Goal: Register for event/course

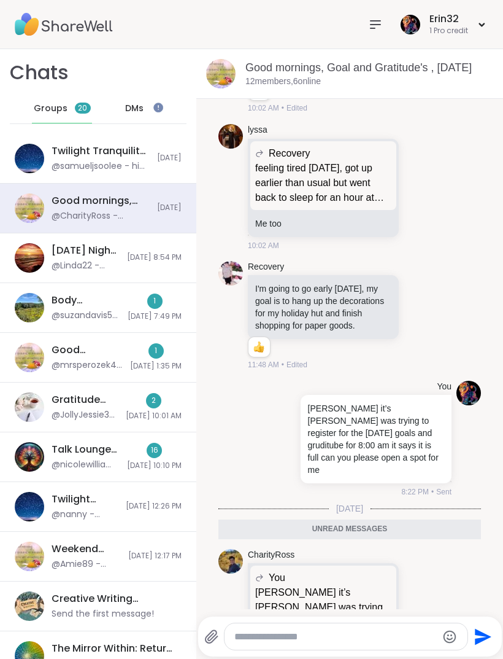
click at [155, 301] on div "1" at bounding box center [154, 300] width 15 height 15
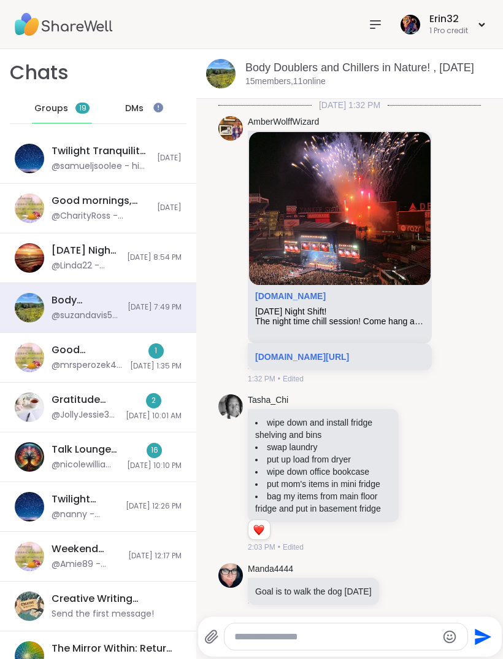
scroll to position [2057, 0]
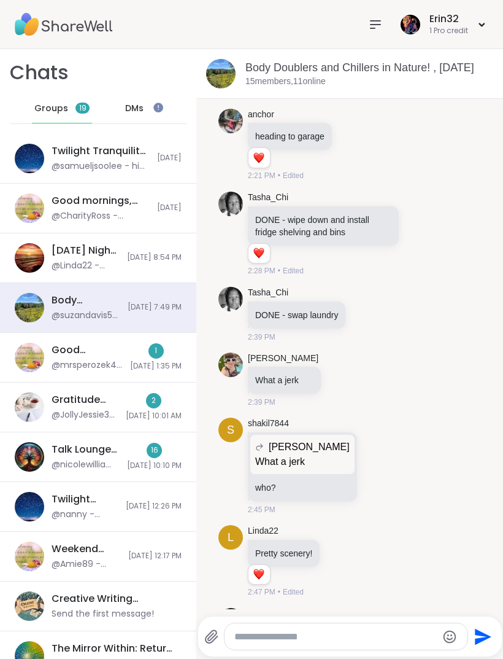
click at [167, 367] on span "10/5/2025, 1:35 PM" at bounding box center [156, 366] width 52 height 10
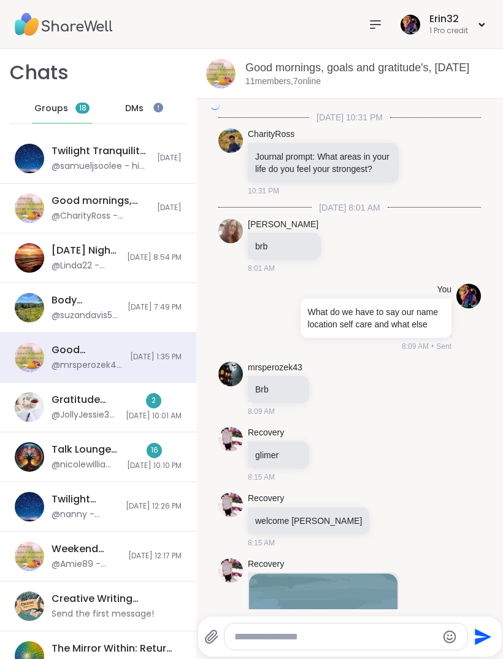
scroll to position [2255, 0]
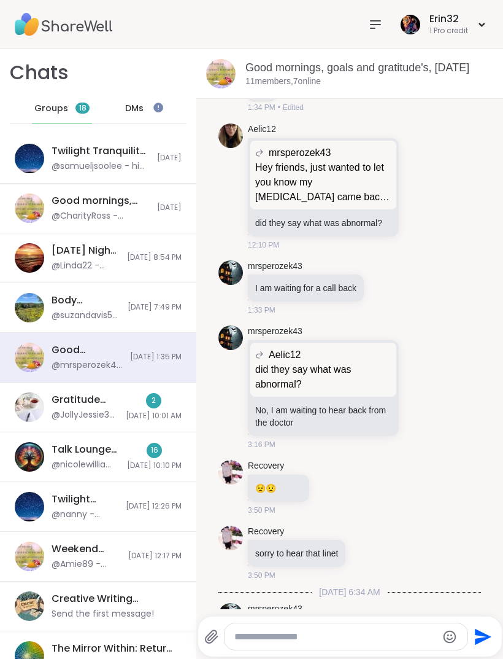
click at [174, 416] on span "10/5/2025, 10:01 AM" at bounding box center [154, 416] width 56 height 10
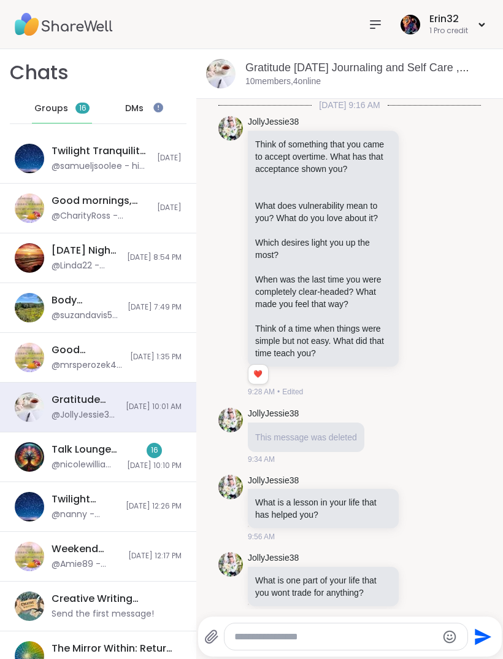
scroll to position [2300, 0]
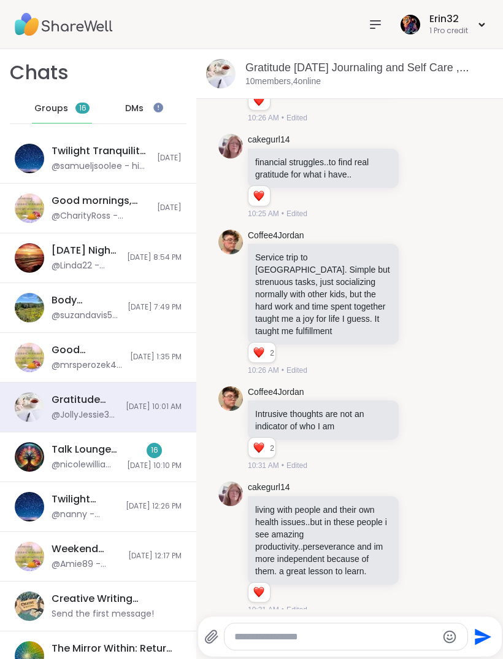
click at [161, 462] on span "10/4/2025, 10:10 PM" at bounding box center [154, 465] width 55 height 10
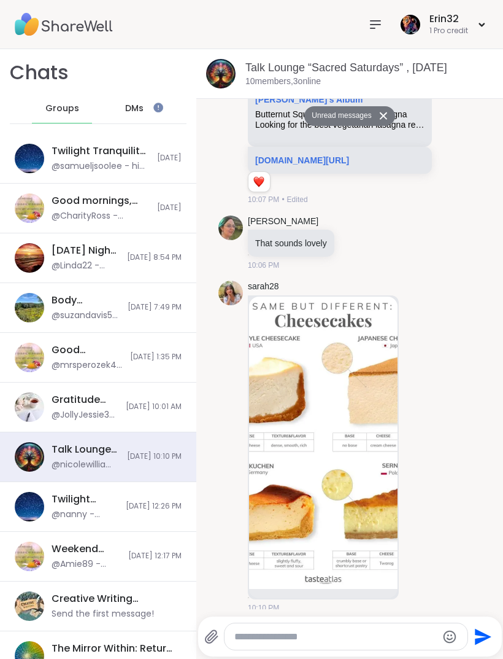
scroll to position [0, 0]
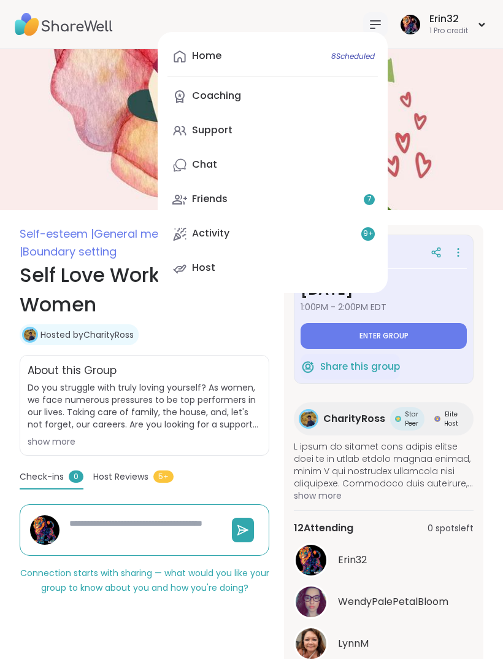
click at [355, 52] on span "8 Scheduled" at bounding box center [354, 57] width 44 height 10
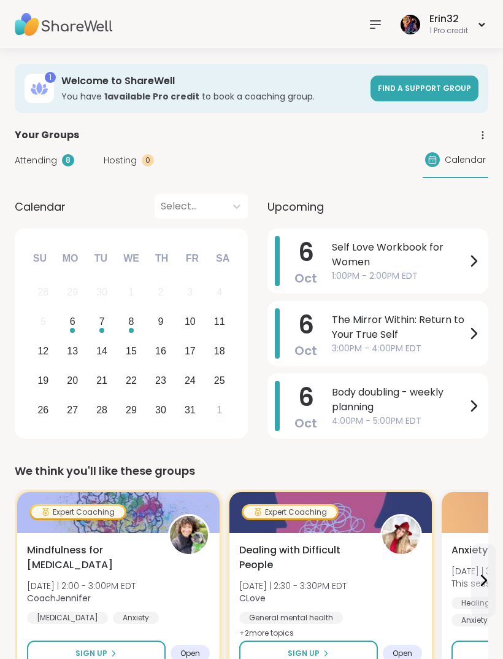
click at [458, 339] on span "The Mirror Within: Return to Your True Self" at bounding box center [399, 327] width 134 height 29
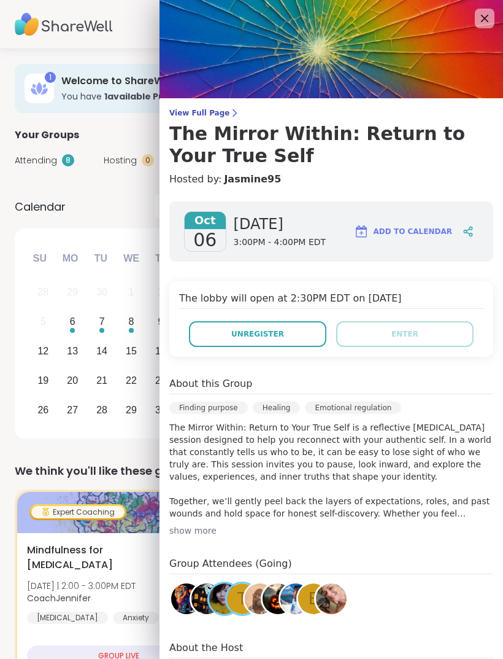
click at [479, 19] on icon at bounding box center [485, 18] width 15 height 15
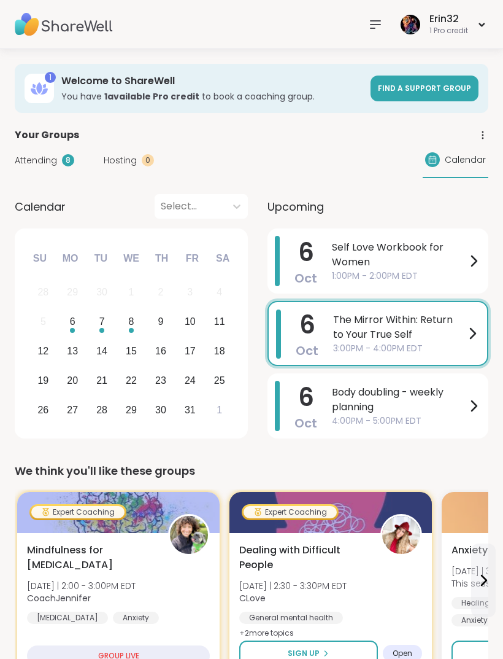
click at [464, 418] on span "4:00PM - 5:00PM EDT" at bounding box center [399, 420] width 134 height 13
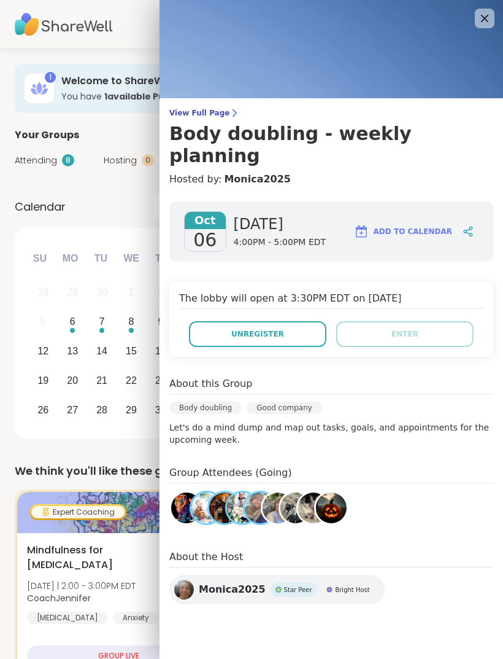
click at [485, 31] on img at bounding box center [332, 49] width 344 height 98
click at [475, 20] on img at bounding box center [332, 49] width 344 height 98
click at [474, 23] on img at bounding box center [332, 49] width 344 height 98
click at [486, 20] on icon at bounding box center [484, 18] width 7 height 7
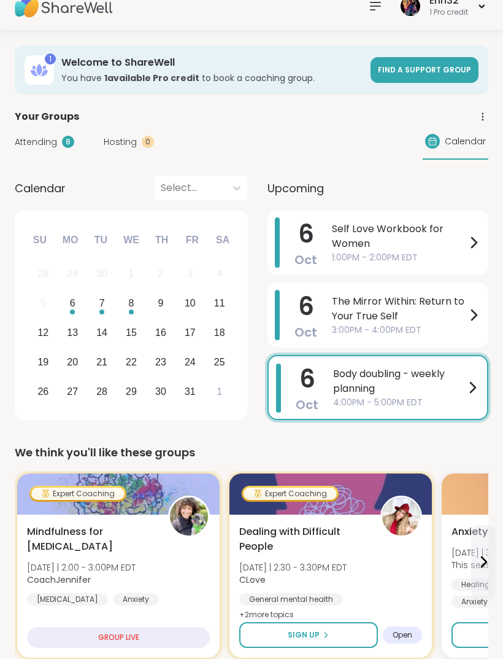
scroll to position [18, 0]
click at [459, 144] on span "Calendar" at bounding box center [465, 141] width 41 height 13
click at [467, 141] on span "Calendar" at bounding box center [465, 141] width 41 height 13
click at [452, 149] on div "Calendar" at bounding box center [456, 142] width 66 height 36
click at [483, 117] on icon at bounding box center [483, 116] width 1 height 1
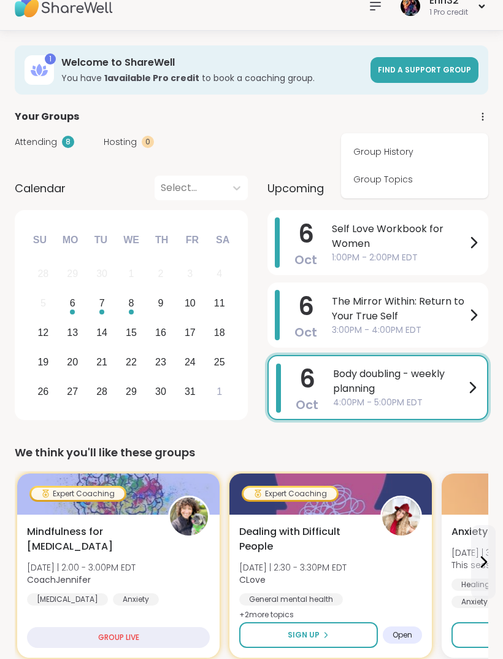
click at [433, 152] on link "Group History" at bounding box center [415, 152] width 138 height 28
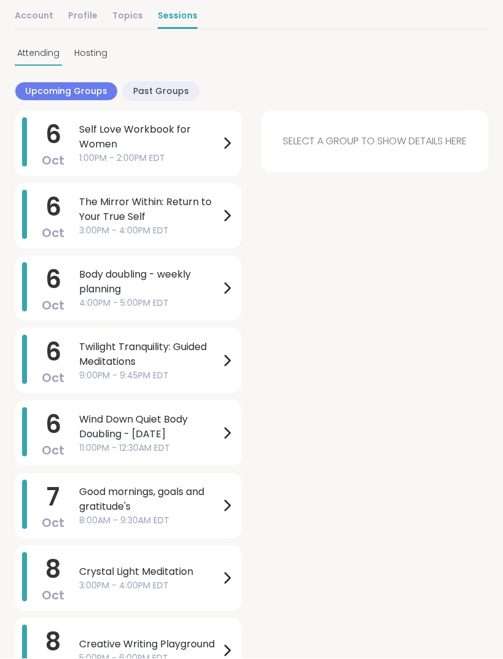
scroll to position [139, 0]
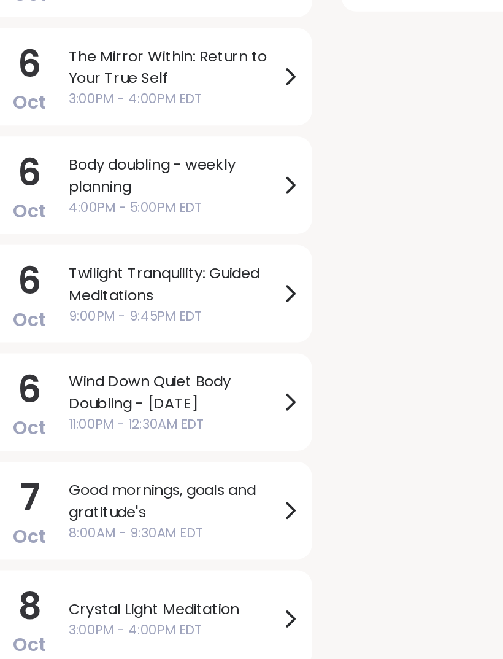
click at [202, 379] on div "6 Oct Wind Down Quiet Body Doubling - Monday 11:00PM - 12:30AM EDT" at bounding box center [128, 411] width 227 height 65
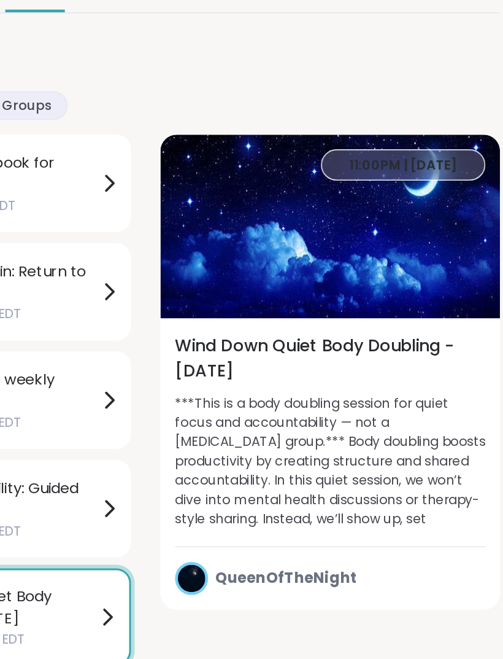
scroll to position [138, 0]
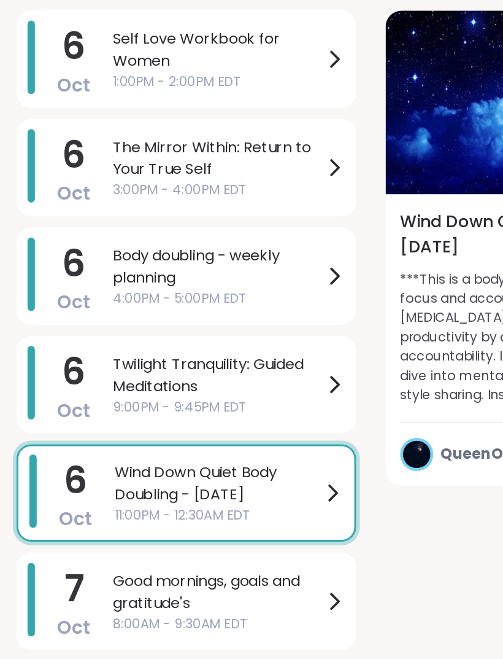
click at [212, 393] on span "Wind Down Quiet Body Doubling - [DATE]" at bounding box center [149, 407] width 138 height 29
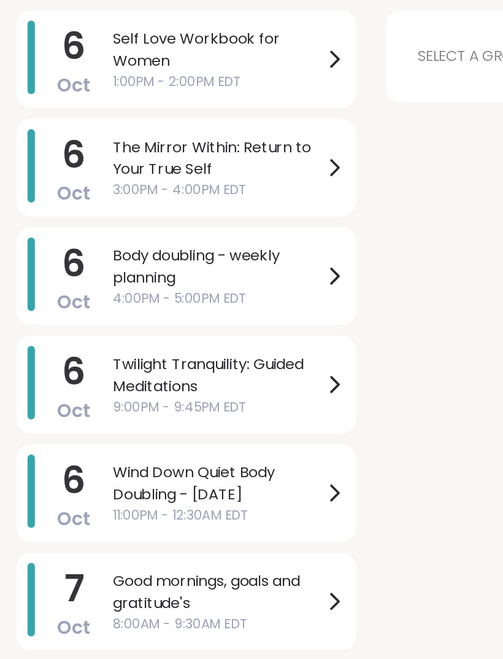
click at [217, 393] on div "Wind Down Quiet Body Doubling - Monday 11:00PM - 12:30AM EDT" at bounding box center [156, 414] width 155 height 42
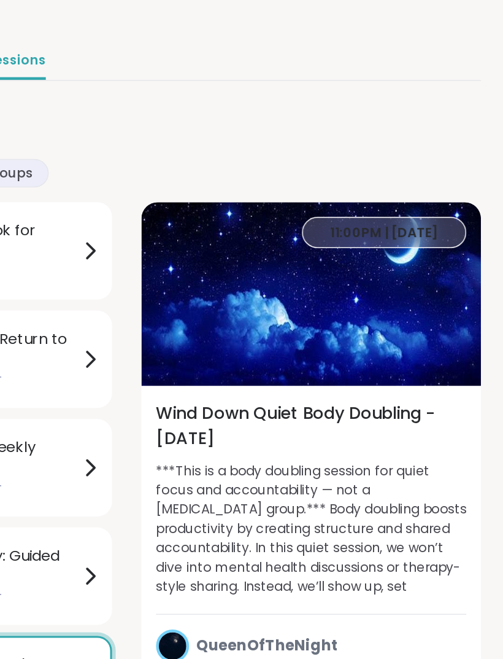
scroll to position [91, 0]
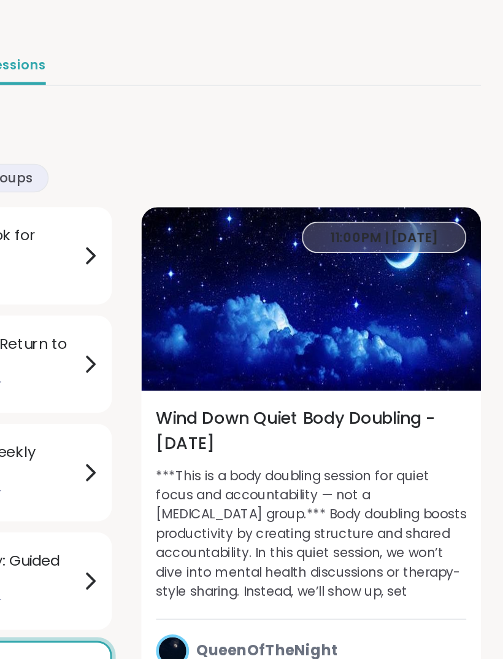
click at [313, 114] on div "Settings Account Profile Topics Sessions Attending Hosting Upcoming Groups Past…" at bounding box center [252, 334] width 474 height 752
click at [311, 146] on img at bounding box center [375, 199] width 227 height 123
click at [457, 247] on html "Erin32 1 Pro credit Erin32 1 Pro credit Profile Membership Settings Help Home 8…" at bounding box center [251, 317] width 503 height 816
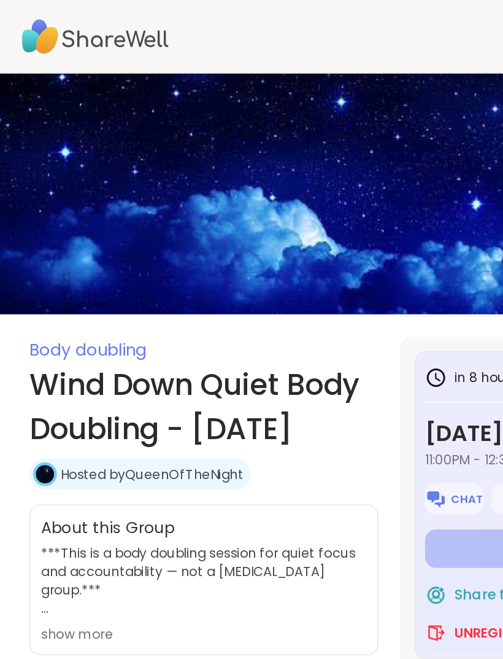
type textarea "*"
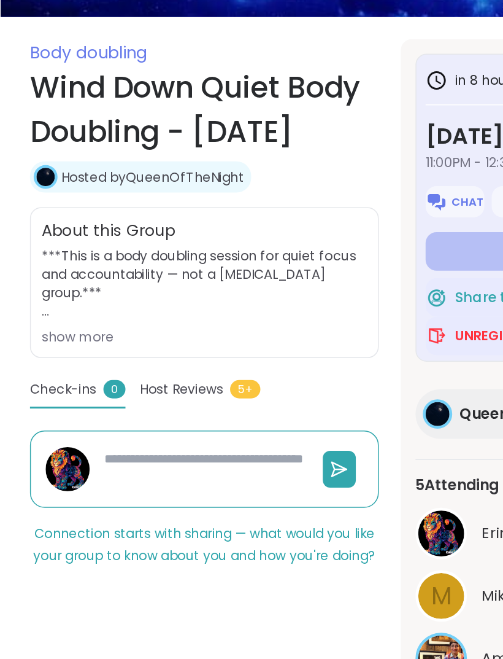
scroll to position [7, 0]
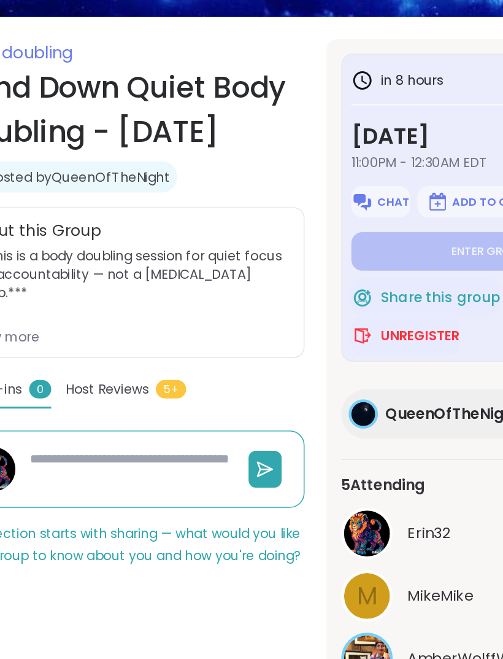
click at [304, 410] on span "Unregister" at bounding box center [330, 416] width 53 height 12
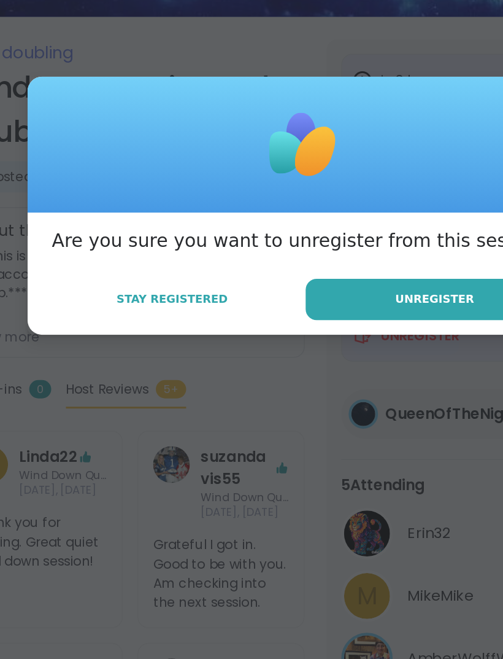
click at [314, 386] on span "Unregister" at bounding box center [340, 391] width 53 height 11
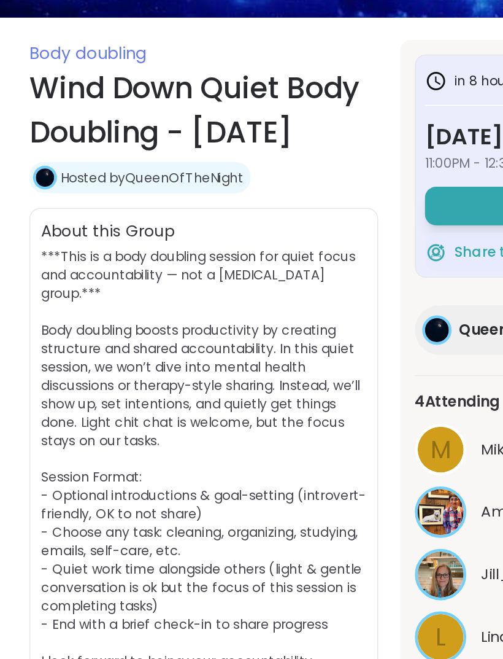
click at [45, 219] on span "Body doubling" at bounding box center [59, 226] width 79 height 15
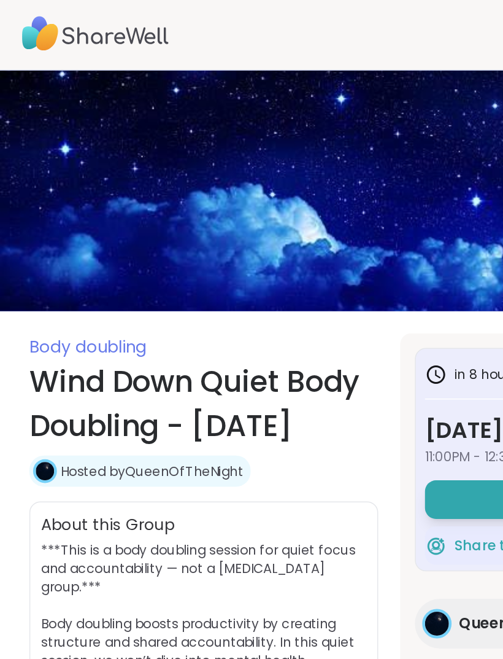
scroll to position [0, 0]
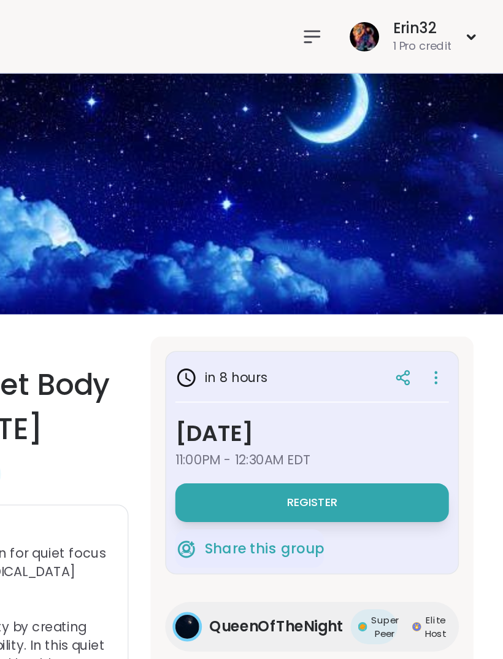
click at [368, 28] on icon at bounding box center [375, 24] width 15 height 15
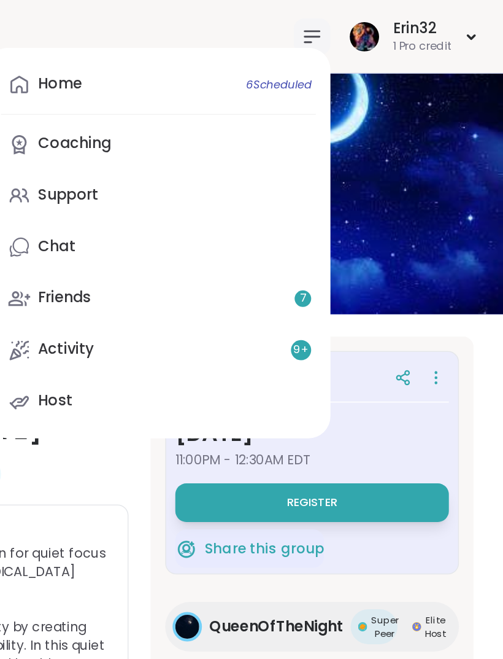
click at [192, 60] on div "Home 6 Scheduled" at bounding box center [206, 56] width 29 height 14
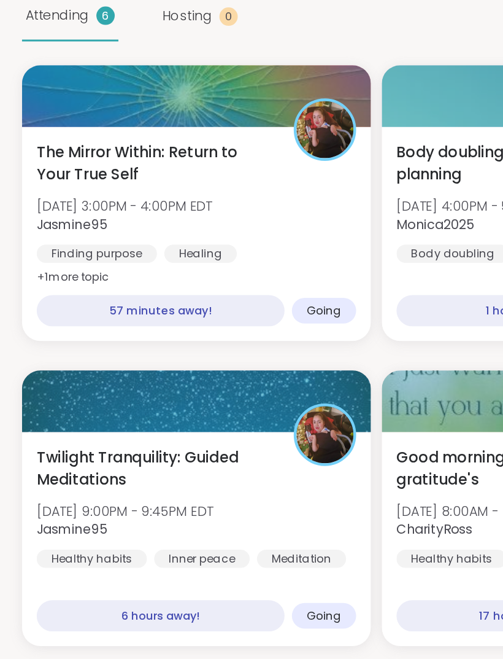
click at [35, 142] on div "Attending 6" at bounding box center [47, 159] width 64 height 34
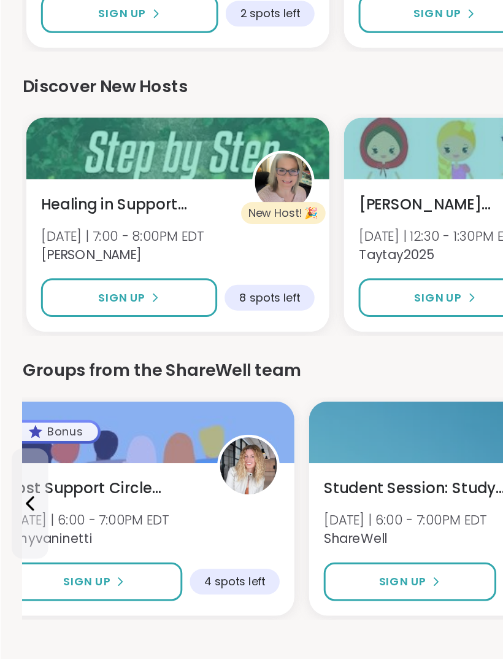
scroll to position [1511, 0]
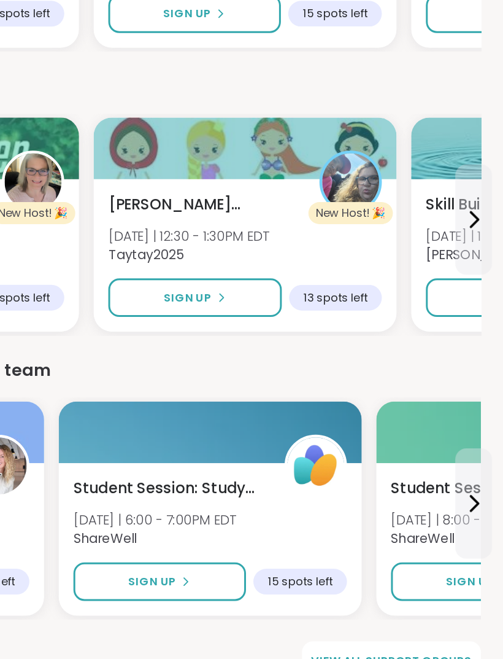
click at [375, 628] on span "View all support groups" at bounding box center [428, 633] width 107 height 11
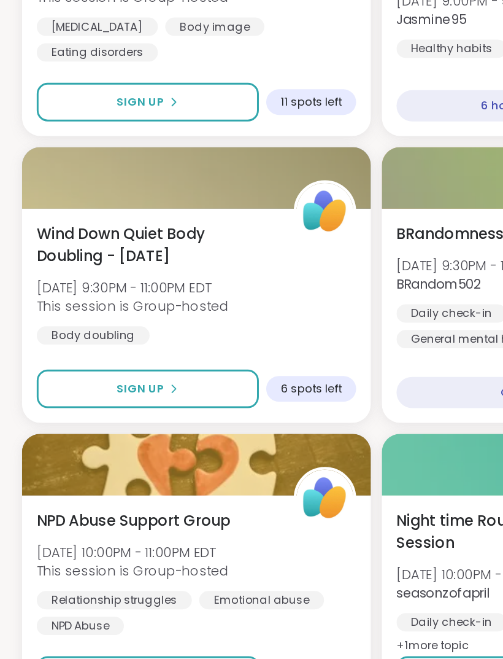
scroll to position [3126, 0]
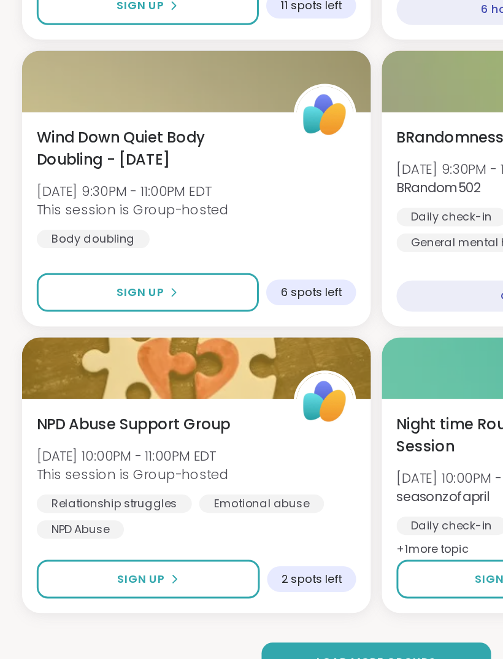
click at [272, 629] on span "Load more groups" at bounding box center [252, 634] width 80 height 11
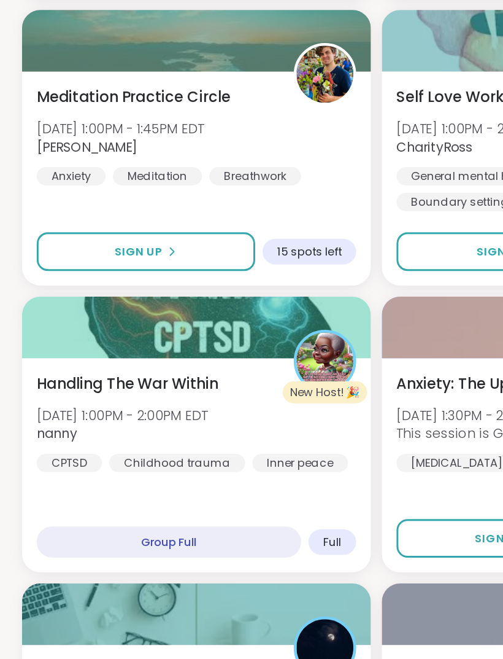
scroll to position [5069, 0]
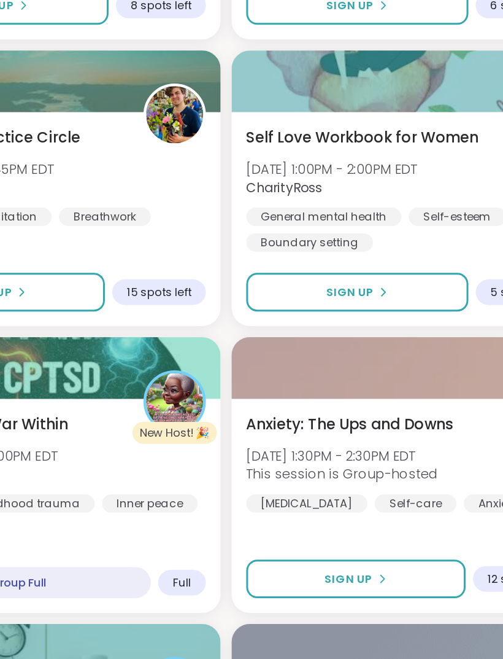
click at [353, 356] on icon at bounding box center [356, 359] width 7 height 7
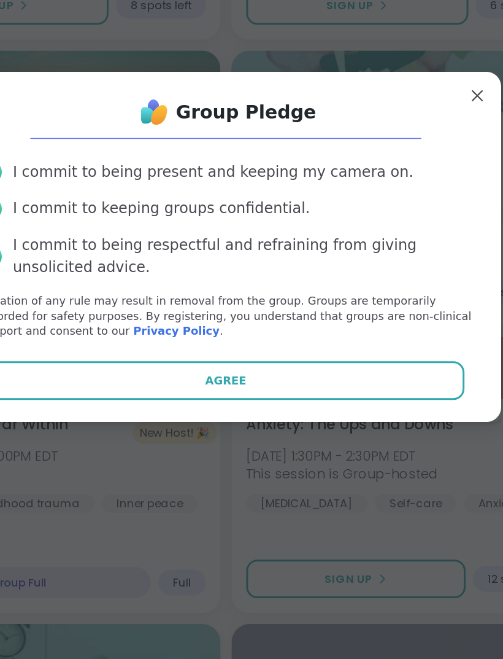
click at [255, 406] on button "Agree" at bounding box center [252, 419] width 320 height 26
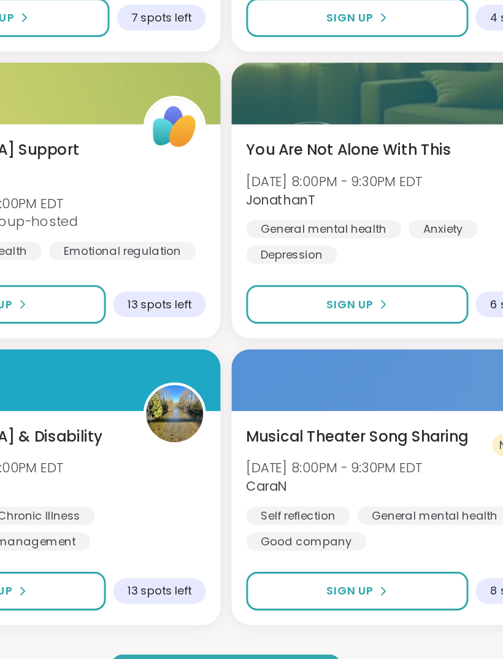
scroll to position [6574, 0]
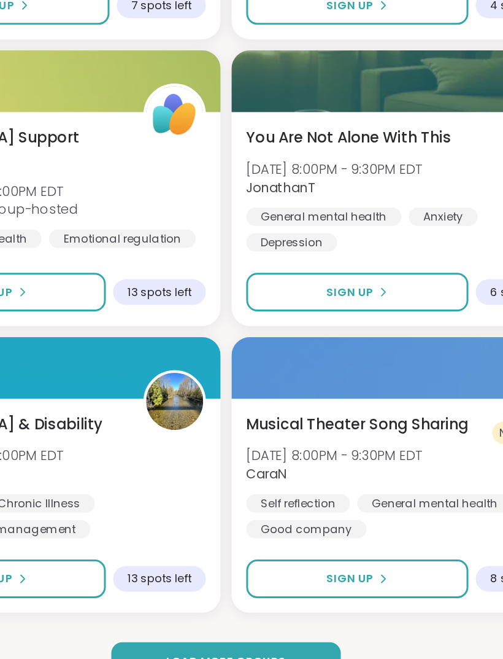
click at [199, 621] on button "Load more groups" at bounding box center [251, 634] width 153 height 26
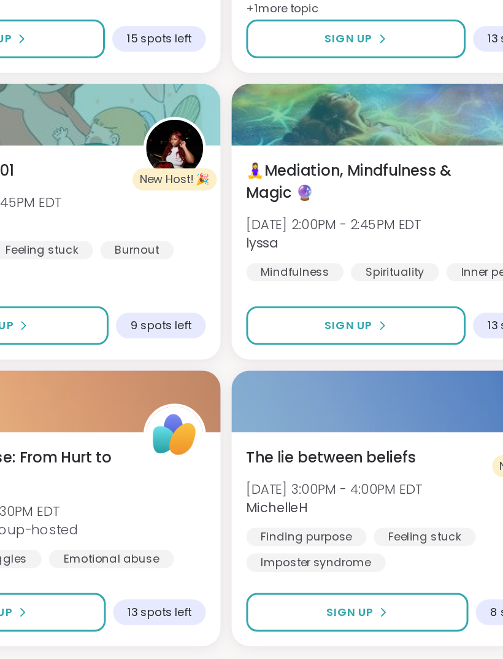
scroll to position [10022, 0]
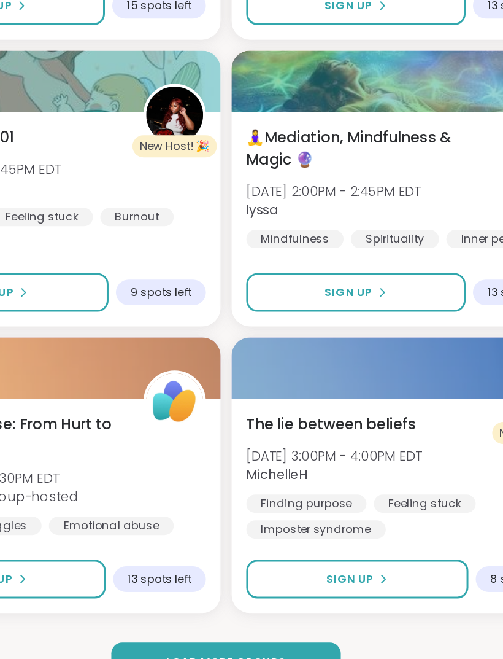
click at [198, 621] on button "Load more groups" at bounding box center [251, 634] width 153 height 26
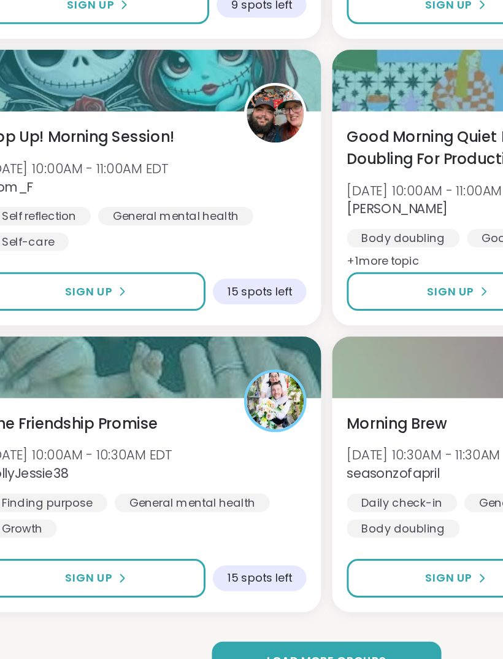
scroll to position [13470, 0]
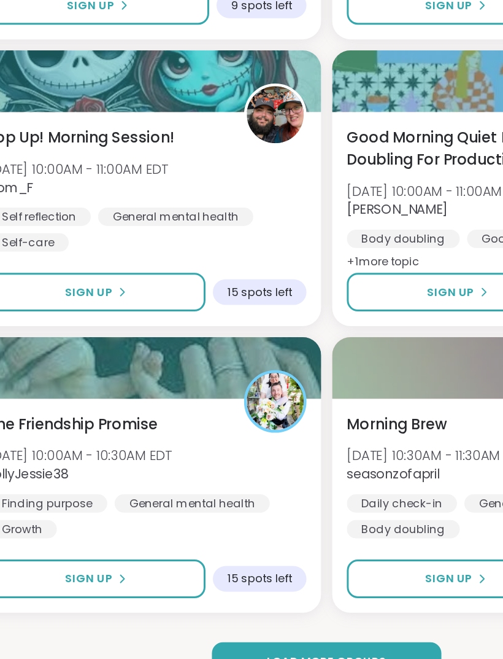
click at [245, 621] on button "Load more groups" at bounding box center [251, 634] width 153 height 26
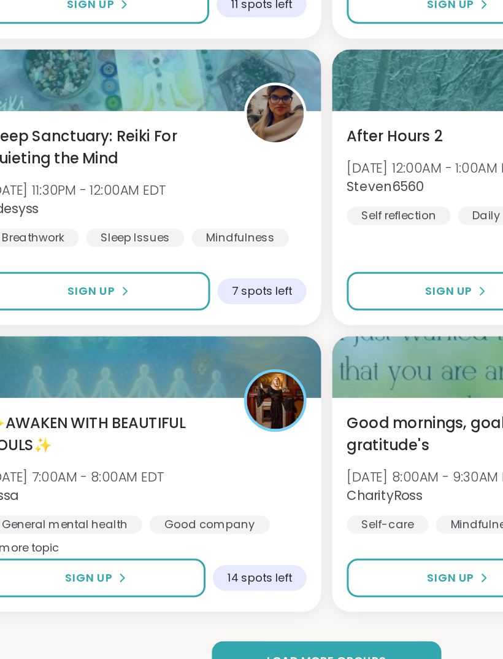
scroll to position [16918, 0]
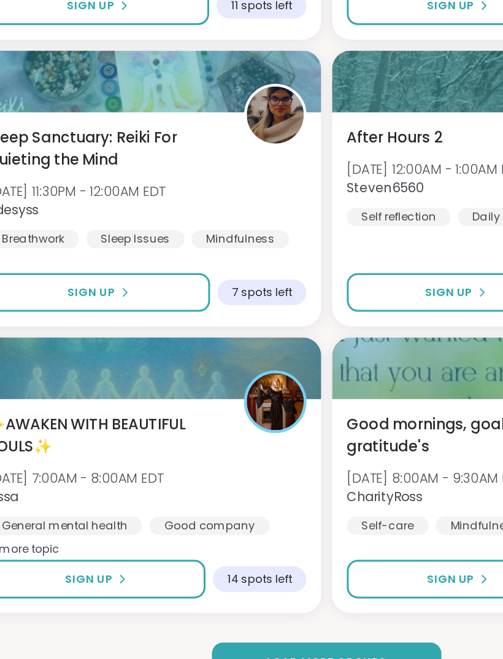
click at [245, 629] on span "Load more groups" at bounding box center [252, 634] width 80 height 11
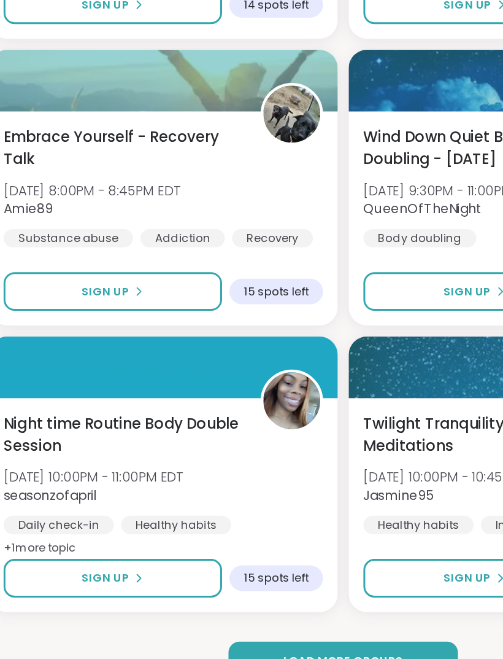
scroll to position [20366, 0]
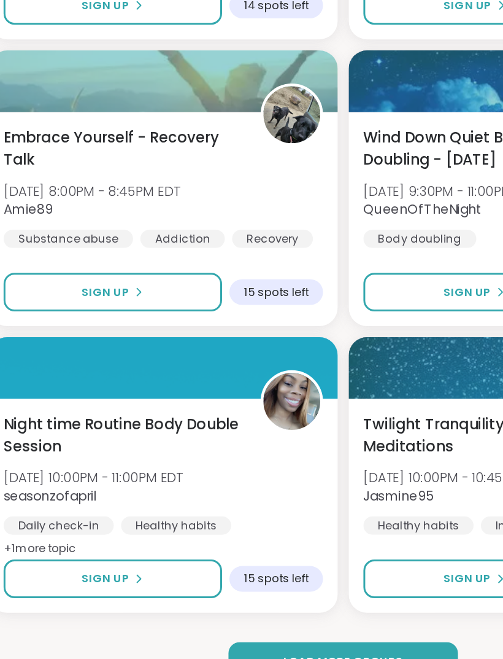
click at [251, 629] on span "Load more groups" at bounding box center [252, 634] width 80 height 11
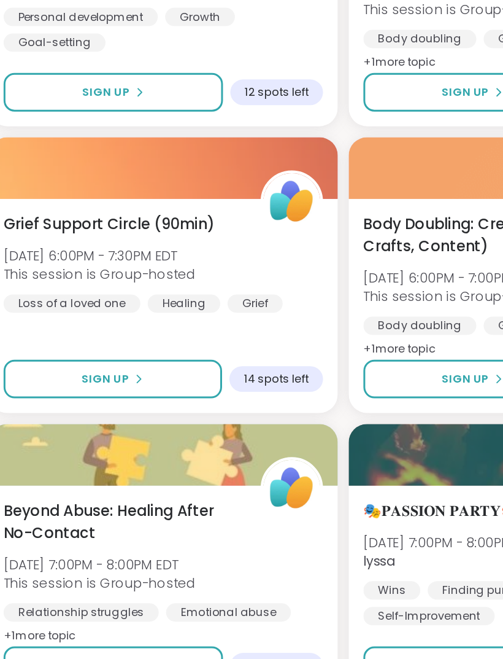
scroll to position [23814, 0]
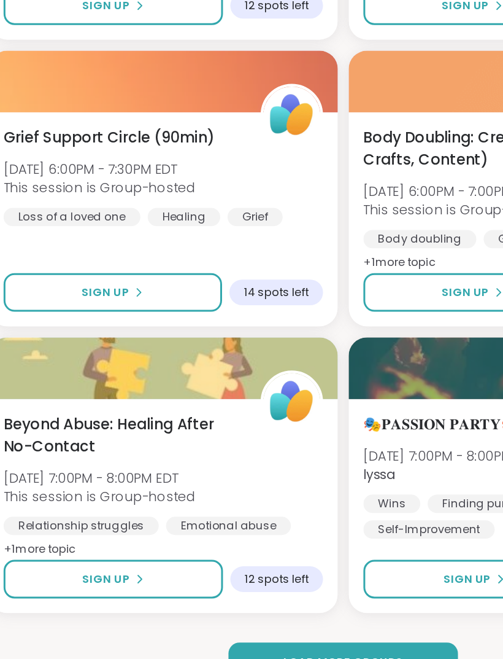
click at [260, 629] on span "Load more groups" at bounding box center [252, 634] width 80 height 11
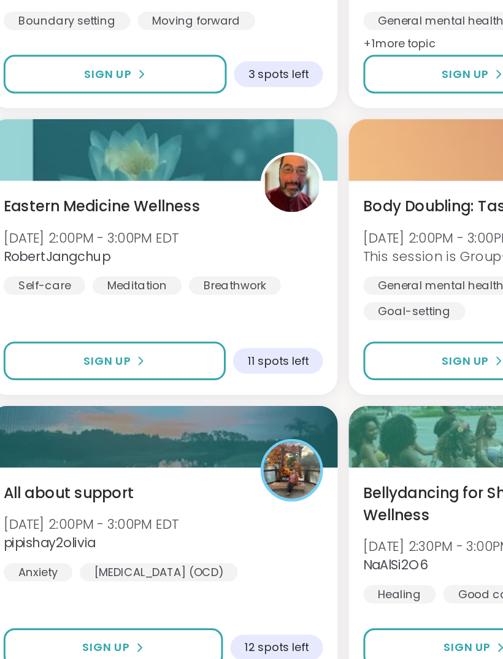
scroll to position [27262, 0]
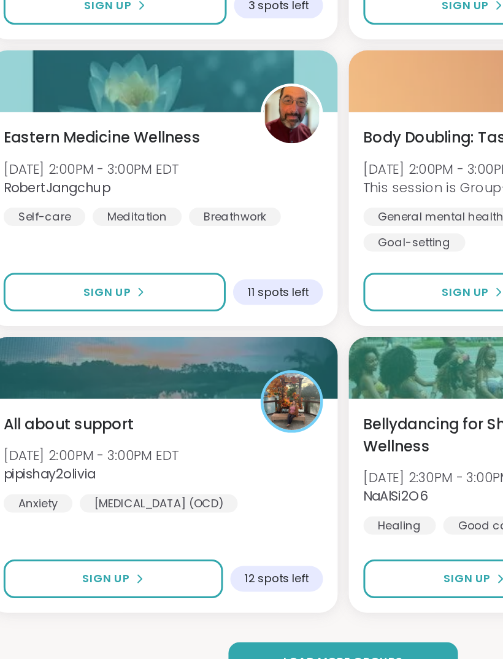
click at [265, 629] on span "Load more groups" at bounding box center [252, 634] width 80 height 11
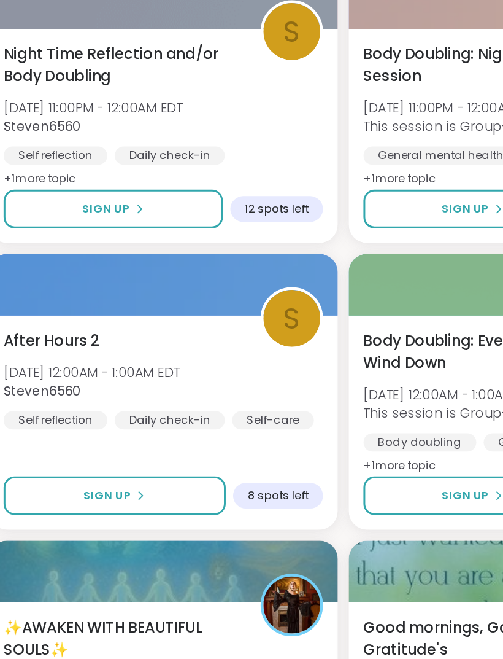
scroll to position [30710, 0]
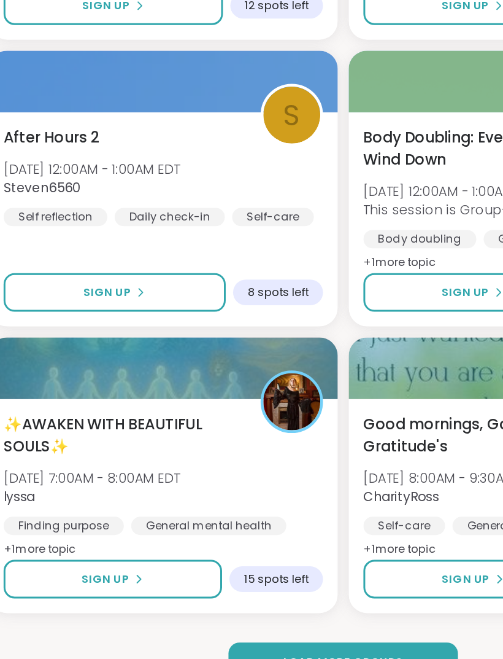
click at [235, 629] on span "Load more groups" at bounding box center [252, 634] width 80 height 11
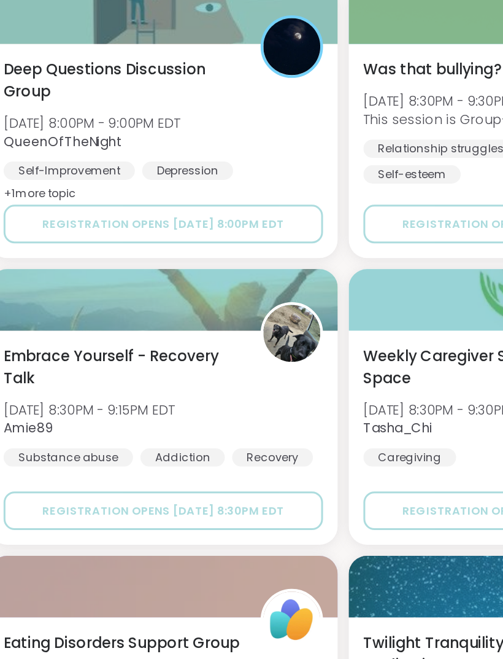
scroll to position [34158, 0]
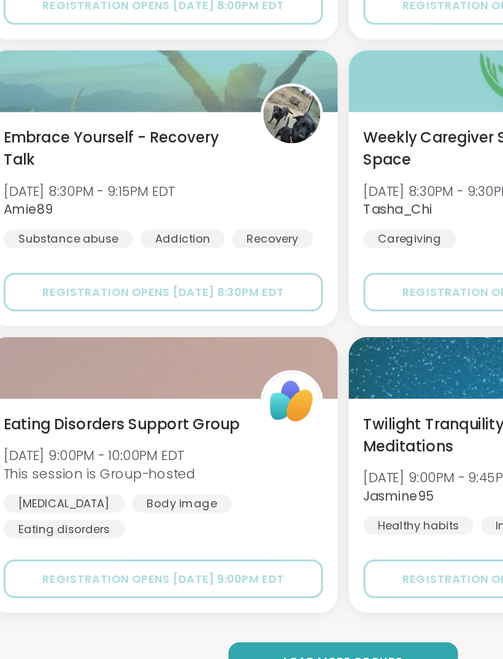
click at [237, 621] on button "Load more groups" at bounding box center [251, 634] width 153 height 26
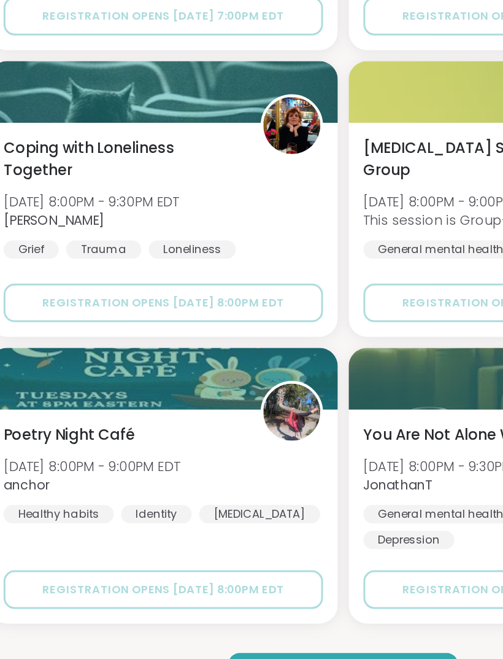
scroll to position [37606, 0]
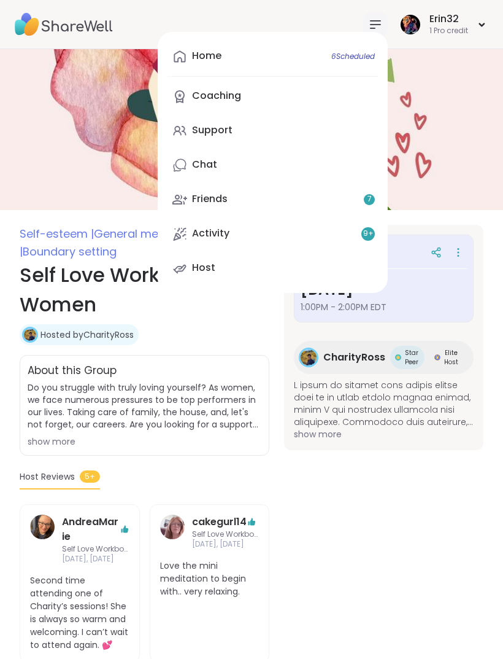
click at [341, 60] on span "6 Scheduled" at bounding box center [354, 57] width 44 height 10
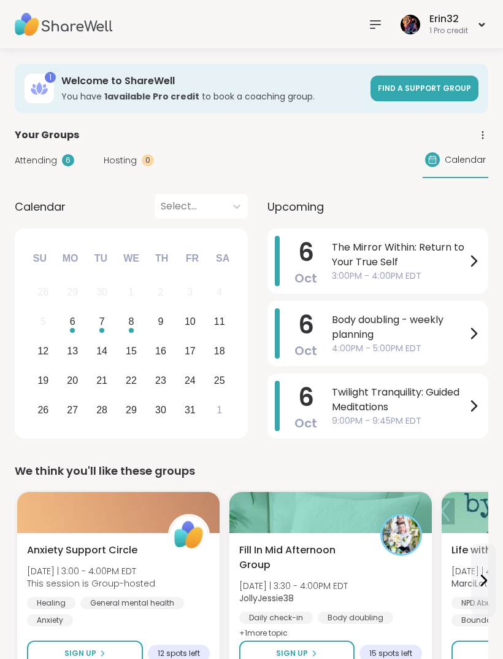
click at [473, 265] on icon at bounding box center [474, 261] width 5 height 10
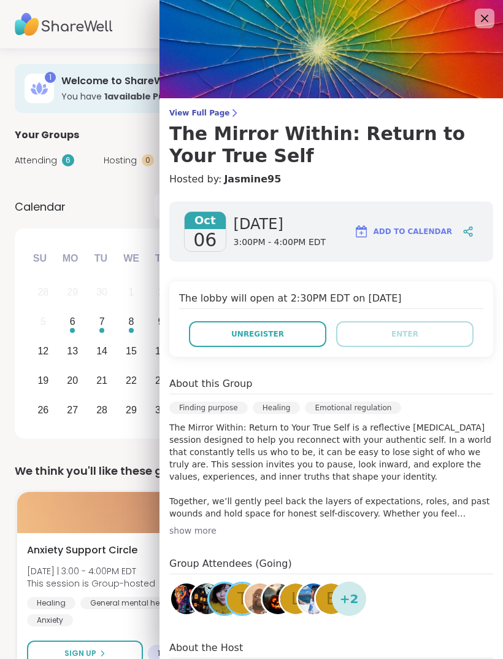
click at [474, 18] on img at bounding box center [332, 49] width 344 height 98
click at [478, 21] on icon at bounding box center [485, 18] width 15 height 15
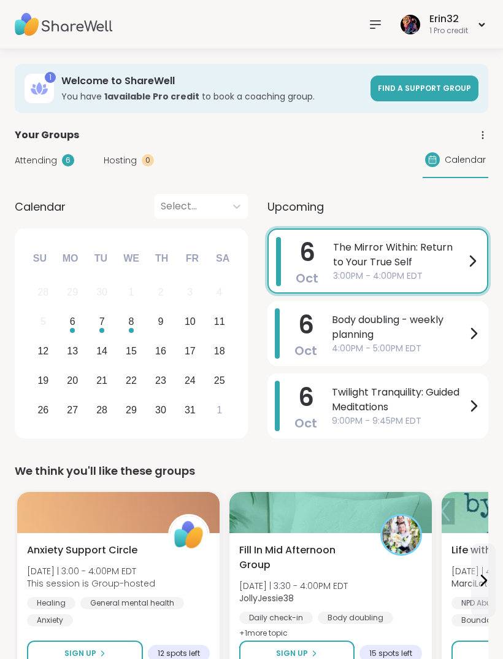
click at [431, 256] on span "The Mirror Within: Return to Your True Self" at bounding box center [399, 254] width 132 height 29
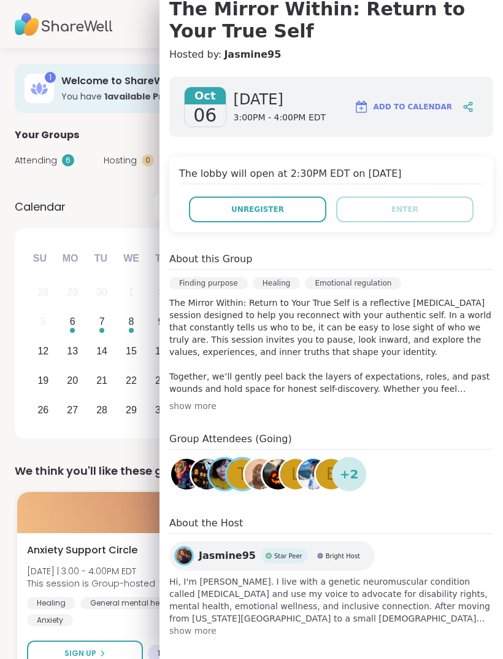
scroll to position [125, 0]
